Goal: Use online tool/utility: Utilize a website feature to perform a specific function

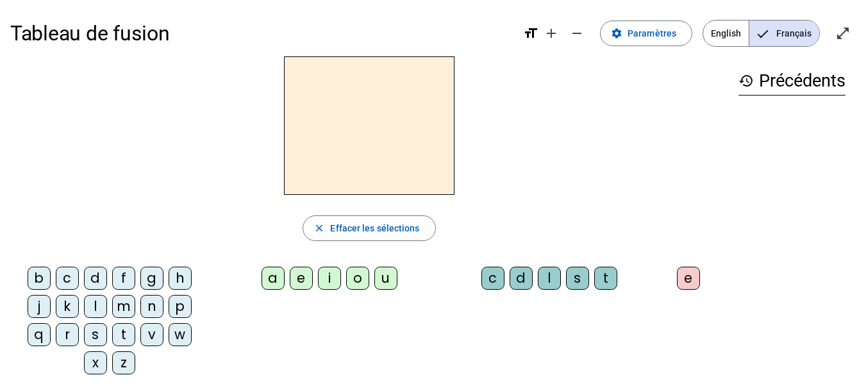
drag, startPoint x: 94, startPoint y: 340, endPoint x: 102, endPoint y: 338, distance: 8.4
click at [94, 340] on div "s" at bounding box center [95, 334] width 23 height 23
click at [386, 275] on div "u" at bounding box center [385, 278] width 23 height 23
click at [507, 238] on div "close Effacer les sélections" at bounding box center [369, 228] width 718 height 26
click at [337, 284] on div "i" at bounding box center [329, 278] width 23 height 23
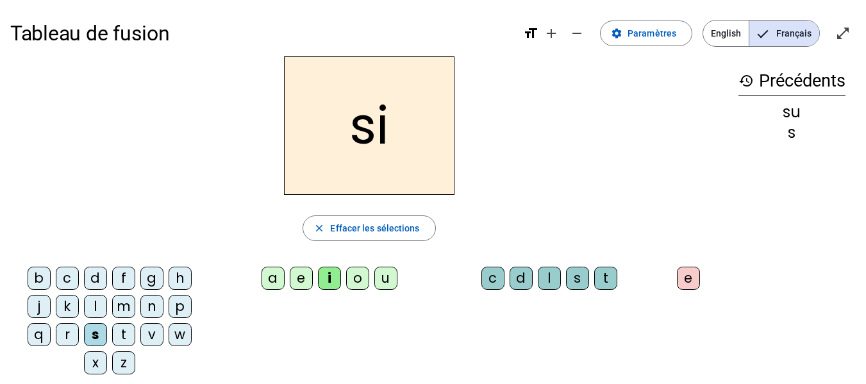
click at [301, 284] on div "e" at bounding box center [301, 278] width 23 height 23
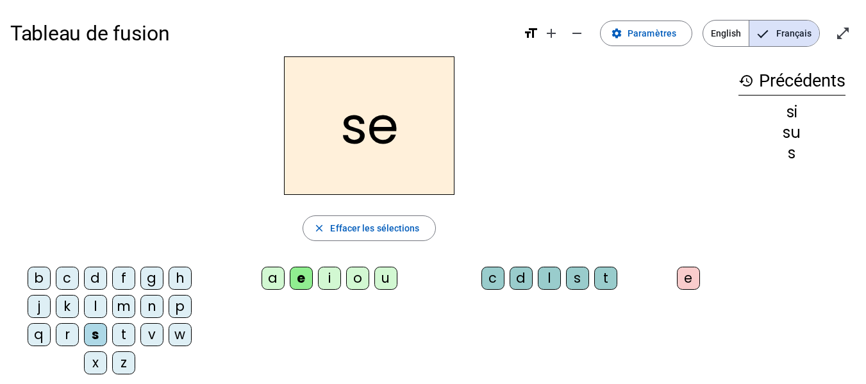
click at [281, 282] on div "a" at bounding box center [273, 278] width 23 height 23
click at [144, 333] on div "v" at bounding box center [151, 334] width 23 height 23
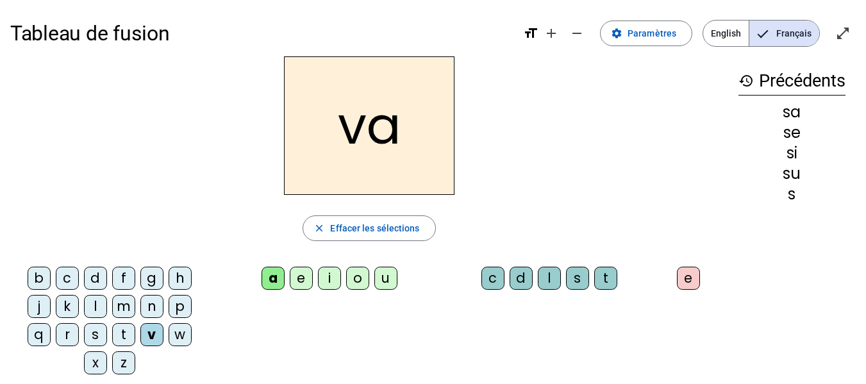
click at [568, 284] on div "s" at bounding box center [577, 278] width 23 height 23
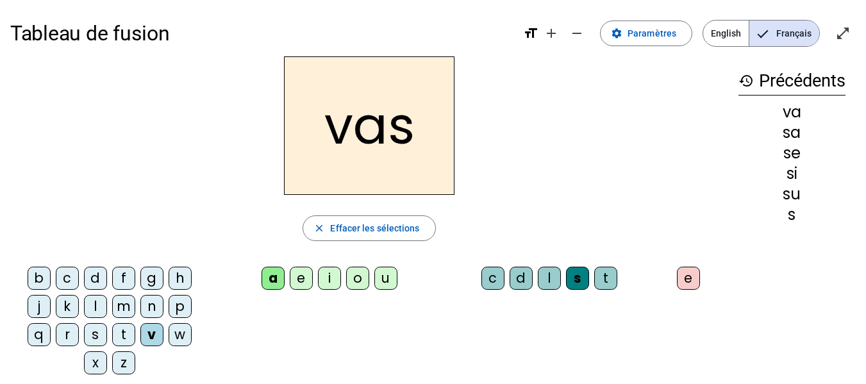
click at [691, 280] on div "e" at bounding box center [688, 278] width 23 height 23
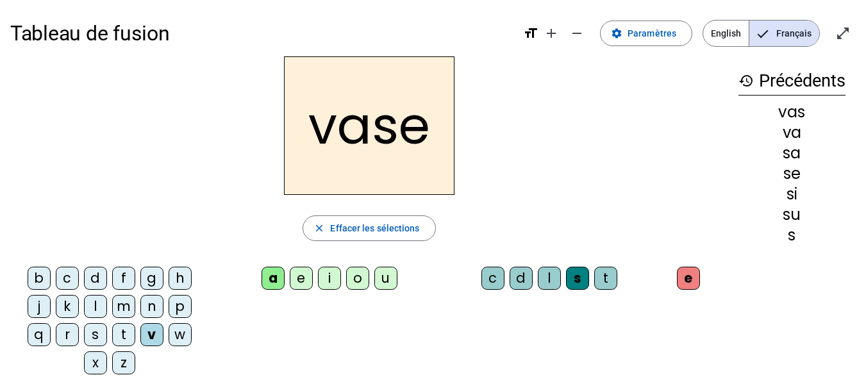
click at [76, 275] on div "c" at bounding box center [67, 278] width 23 height 23
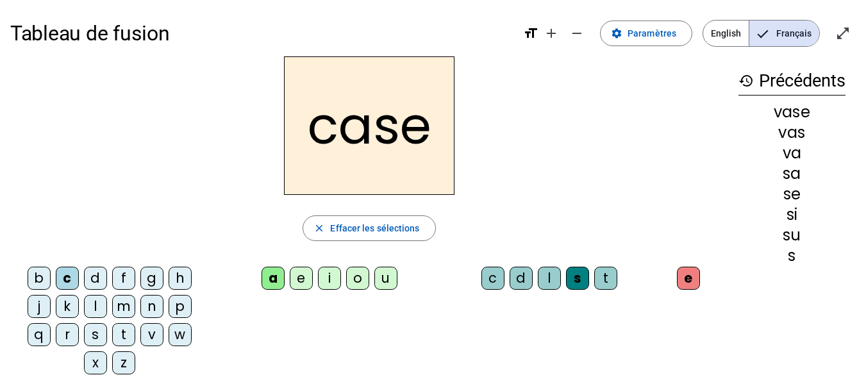
click at [42, 270] on div "b" at bounding box center [39, 278] width 23 height 23
